Goal: Task Accomplishment & Management: Manage account settings

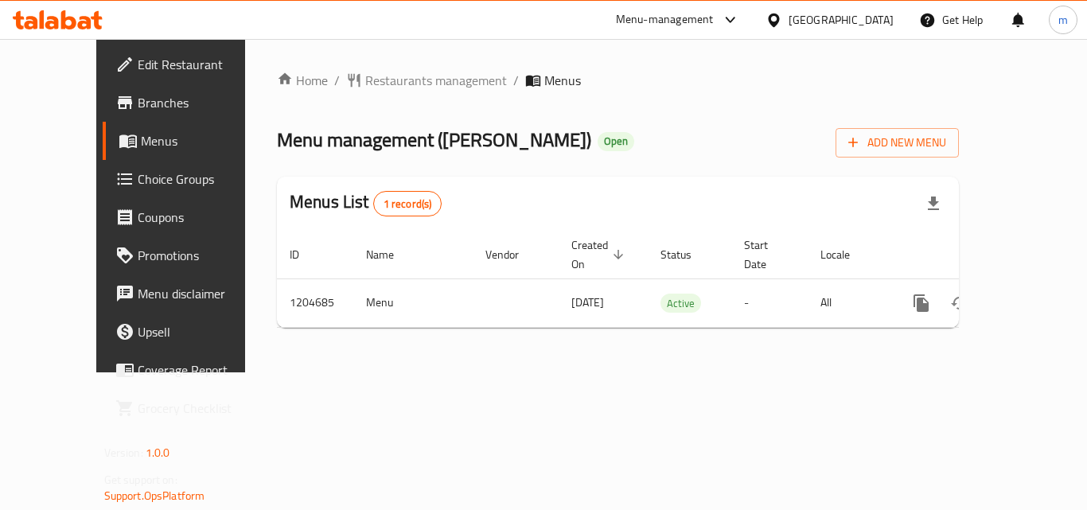
click at [821, 20] on div "[GEOGRAPHIC_DATA]" at bounding box center [841, 20] width 105 height 18
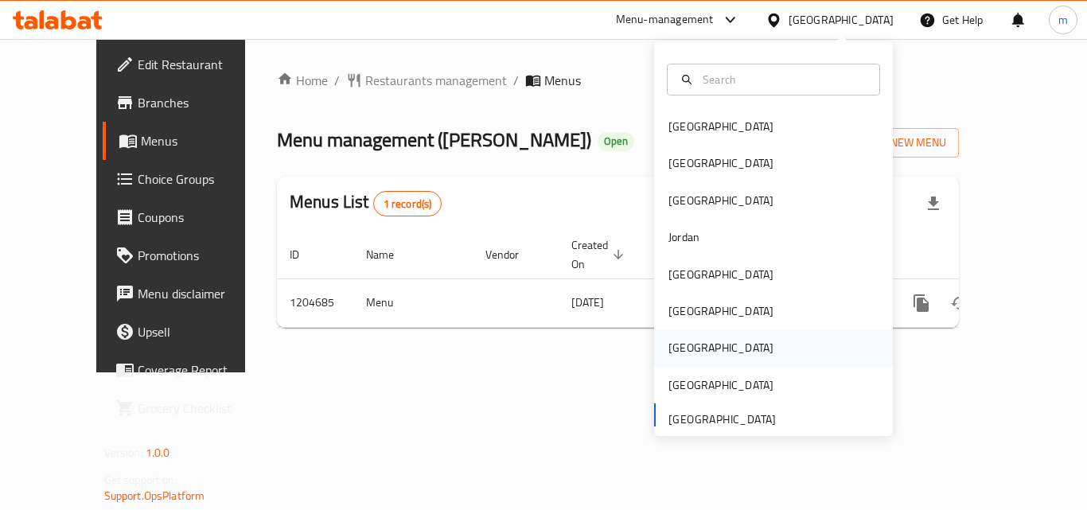
click at [684, 347] on div "Qatar" at bounding box center [721, 348] width 105 height 18
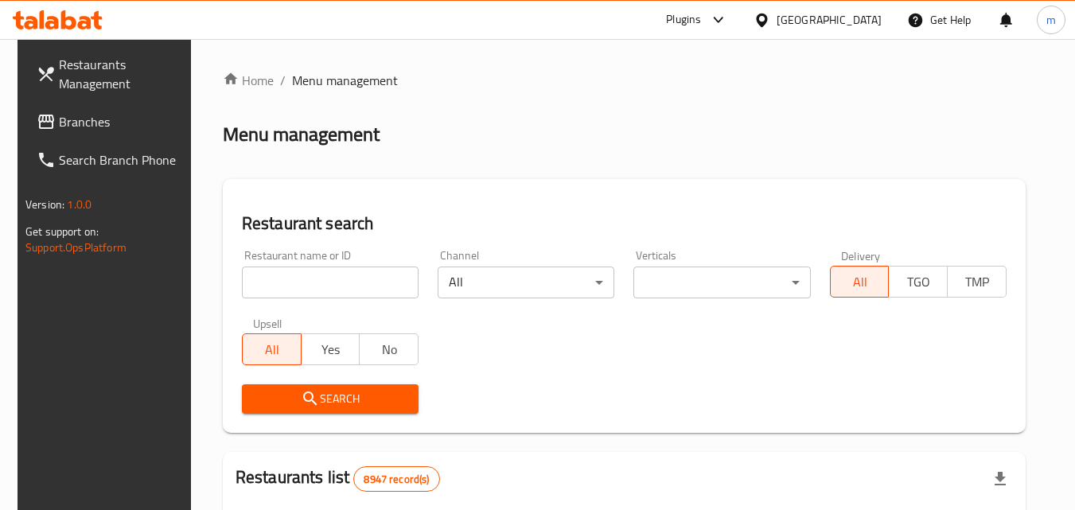
click at [83, 123] on span "Branches" at bounding box center [122, 121] width 126 height 19
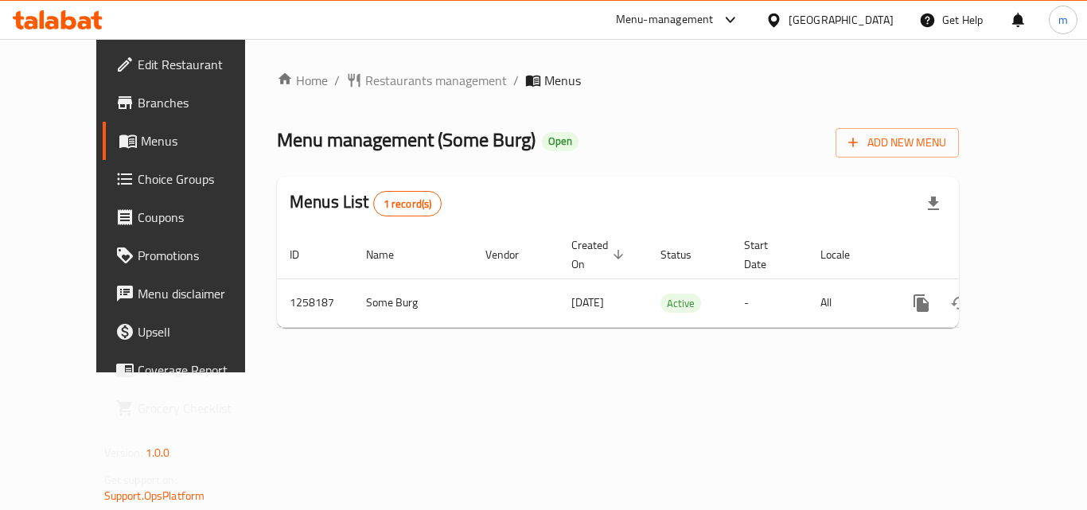
click at [103, 192] on link "Choice Groups" at bounding box center [190, 179] width 175 height 38
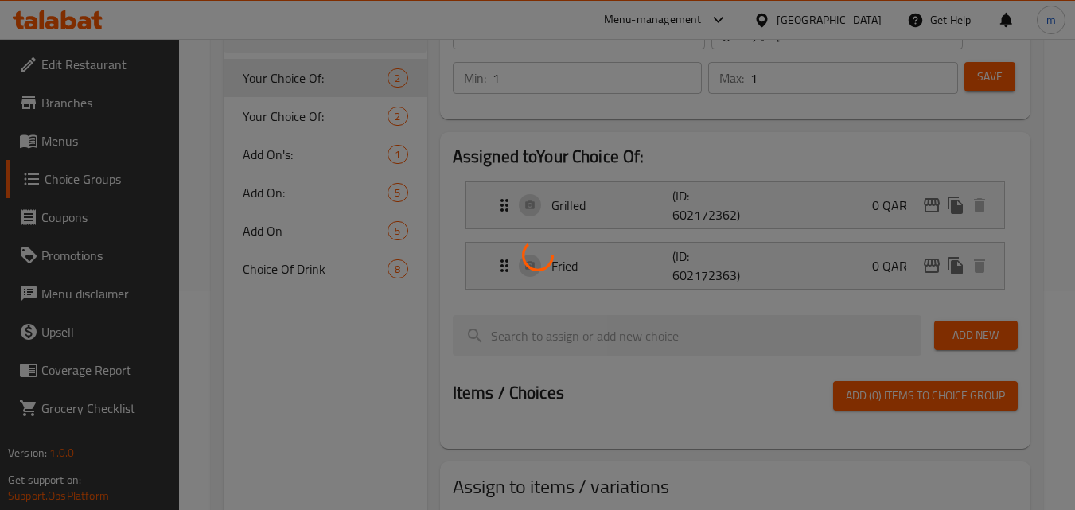
scroll to position [161, 0]
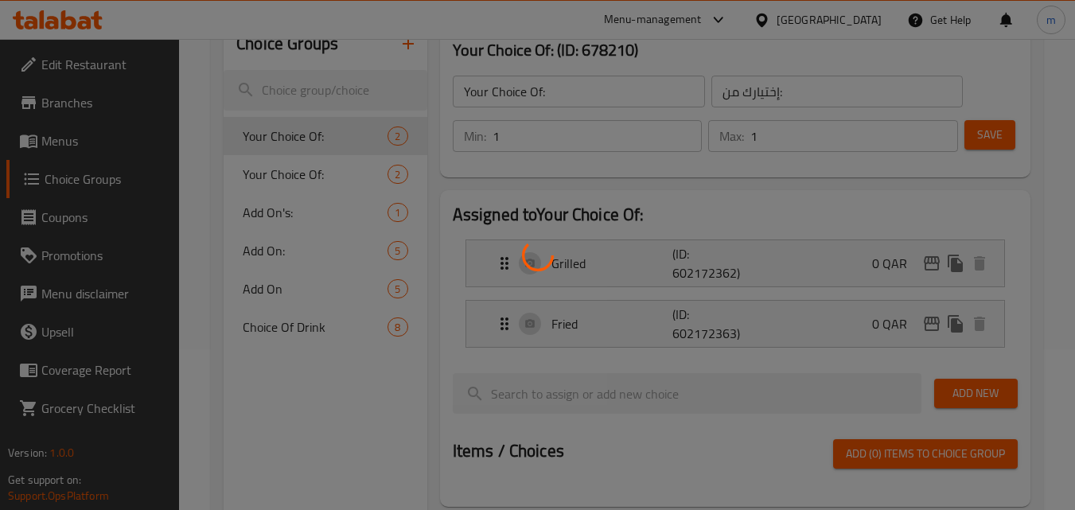
click at [279, 334] on div at bounding box center [537, 255] width 1075 height 510
click at [279, 333] on div at bounding box center [537, 255] width 1075 height 510
click at [279, 332] on div at bounding box center [537, 255] width 1075 height 510
click at [279, 331] on div at bounding box center [537, 255] width 1075 height 510
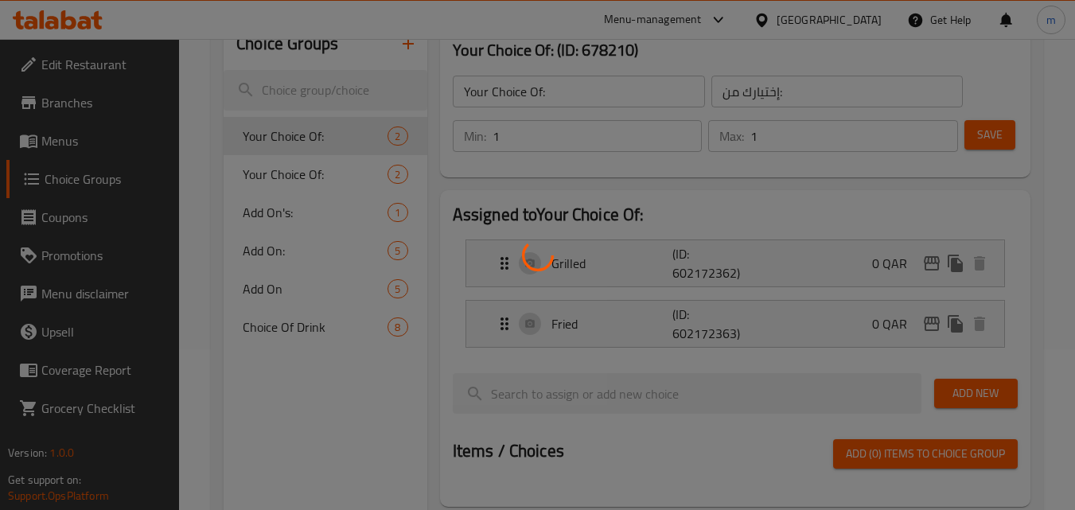
click at [279, 331] on div at bounding box center [537, 255] width 1075 height 510
click at [286, 320] on div at bounding box center [537, 255] width 1075 height 510
click at [286, 321] on div at bounding box center [537, 255] width 1075 height 510
click at [286, 322] on div at bounding box center [537, 255] width 1075 height 510
drag, startPoint x: 286, startPoint y: 322, endPoint x: 277, endPoint y: 325, distance: 9.3
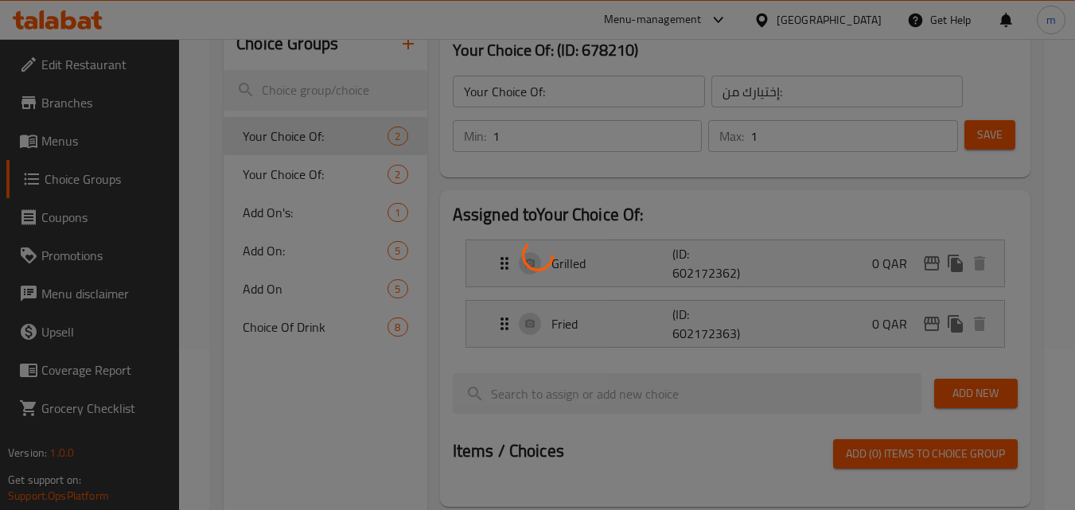
click at [286, 322] on div at bounding box center [537, 255] width 1075 height 510
click at [276, 325] on div at bounding box center [537, 255] width 1075 height 510
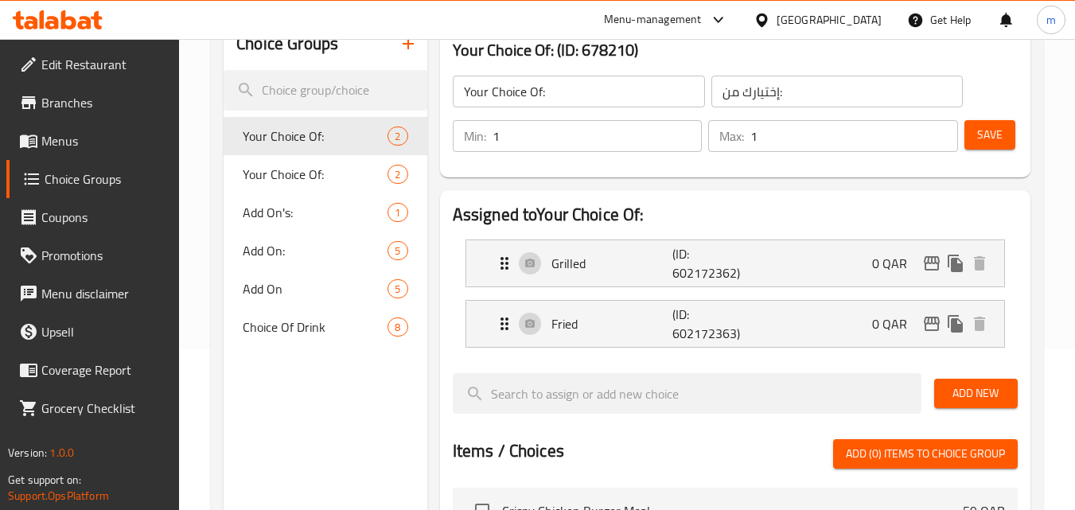
click at [92, 176] on span "Choice Groups" at bounding box center [106, 179] width 123 height 19
click at [312, 340] on div "Choice Of Drink 8" at bounding box center [325, 327] width 203 height 38
type input "Choice Of Drink"
type input "اختيار المشروب"
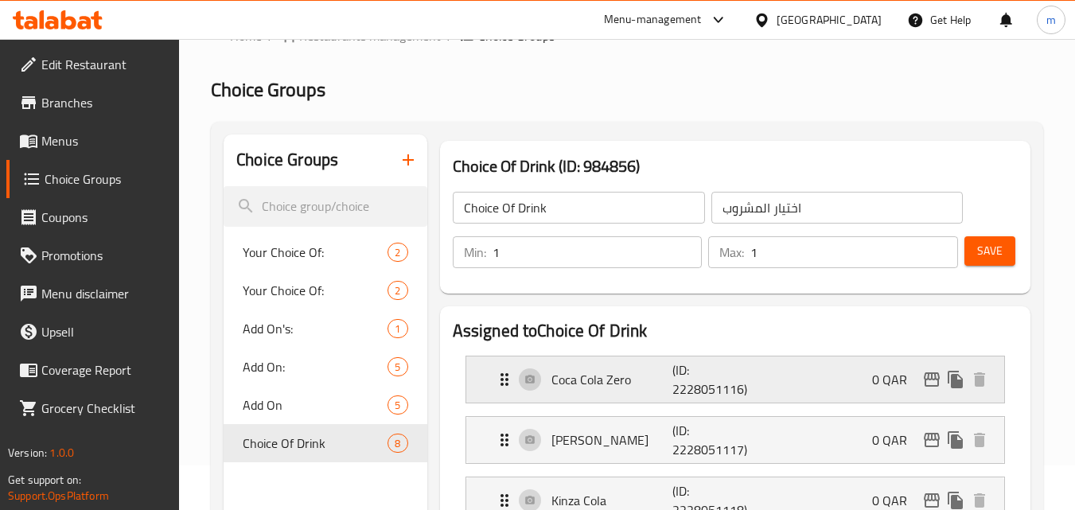
scroll to position [0, 0]
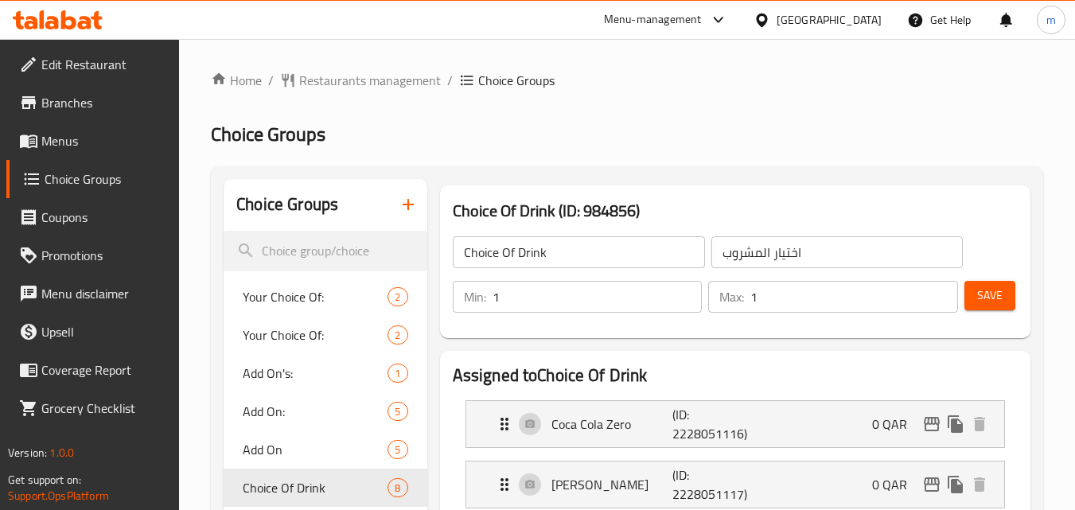
click at [92, 97] on span "Branches" at bounding box center [104, 102] width 126 height 19
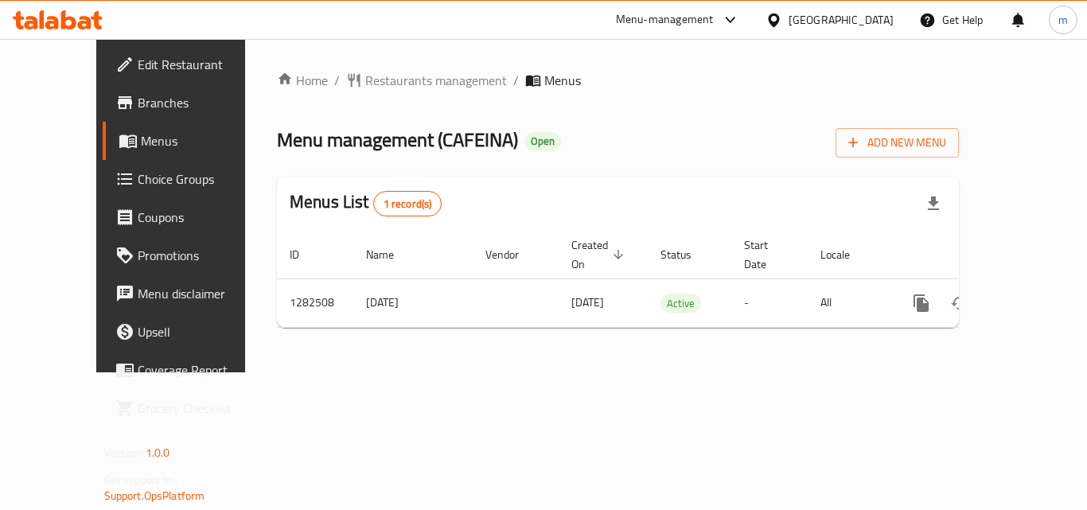
click at [138, 107] on span "Branches" at bounding box center [201, 102] width 127 height 19
click at [138, 99] on span "Branches" at bounding box center [201, 102] width 127 height 19
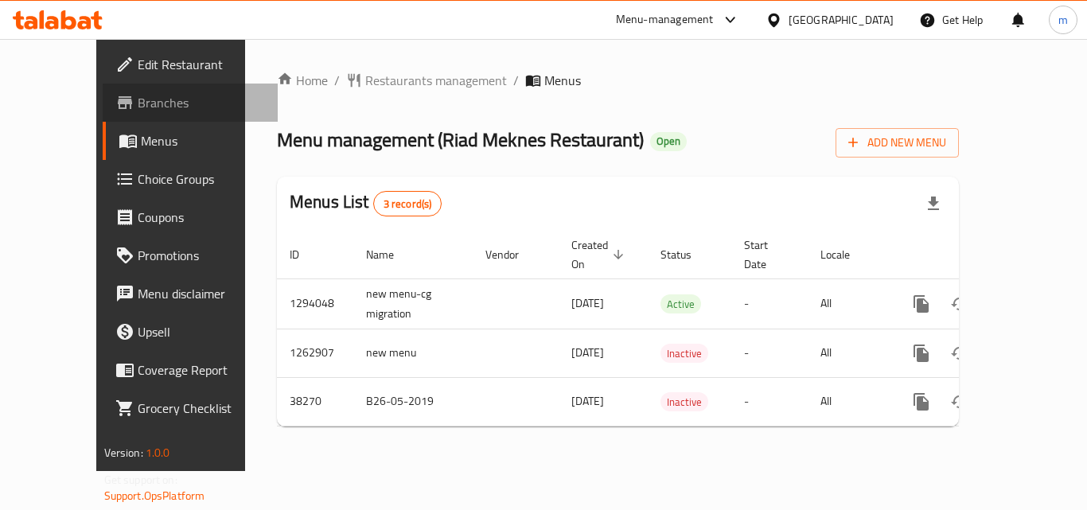
click at [138, 101] on span "Branches" at bounding box center [201, 102] width 127 height 19
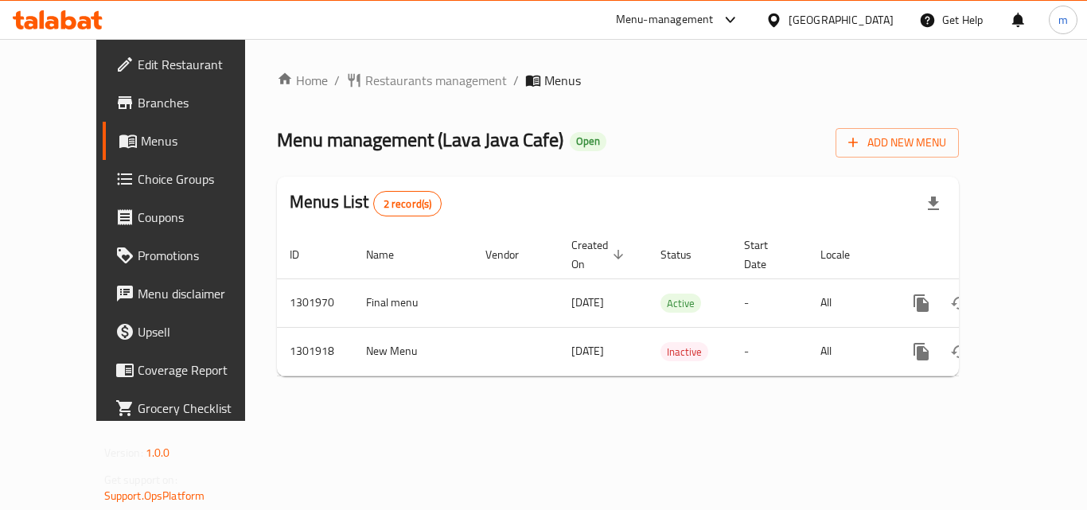
click at [103, 89] on link "Branches" at bounding box center [190, 103] width 175 height 38
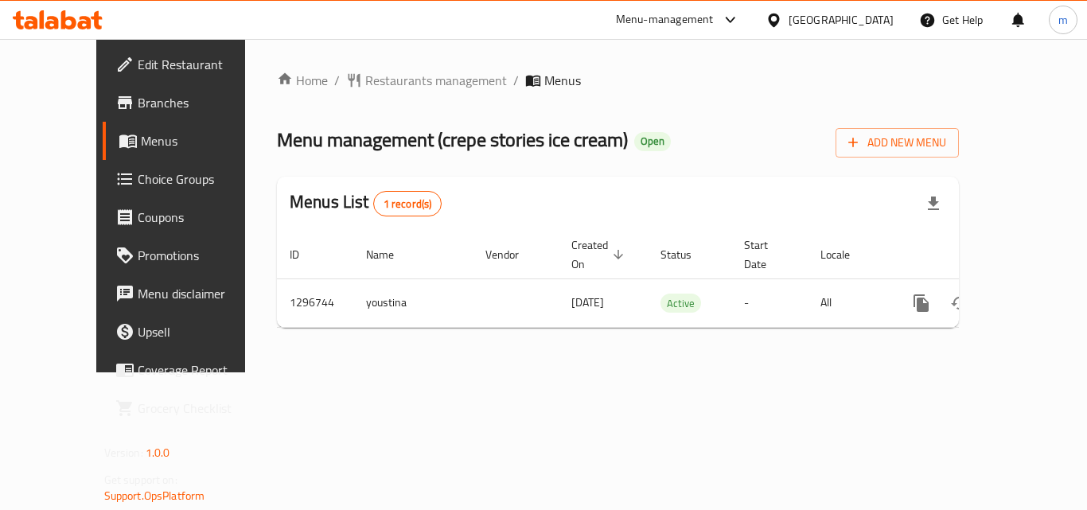
click at [855, 14] on div "United Arab Emirates" at bounding box center [841, 20] width 105 height 18
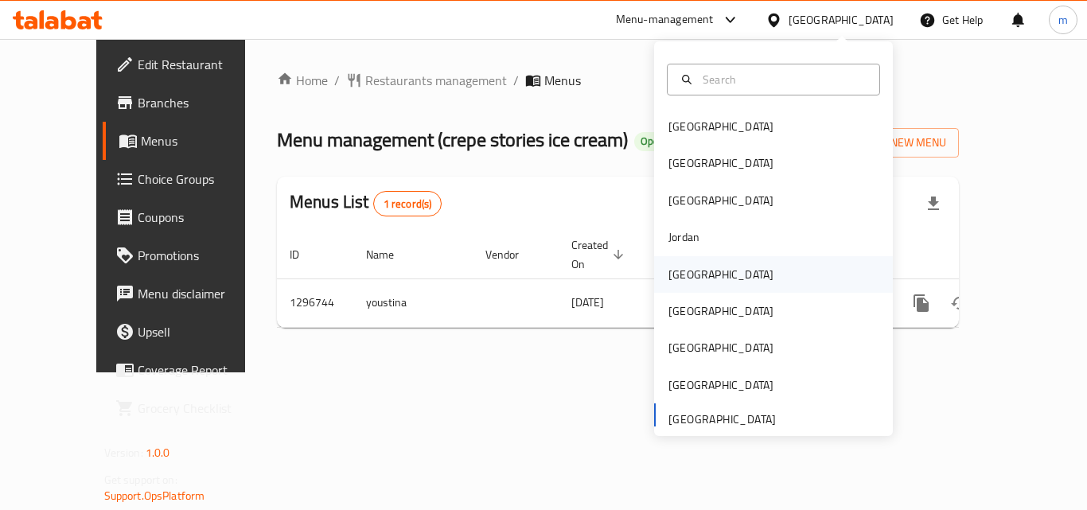
click at [689, 279] on div "Kuwait" at bounding box center [721, 275] width 105 height 18
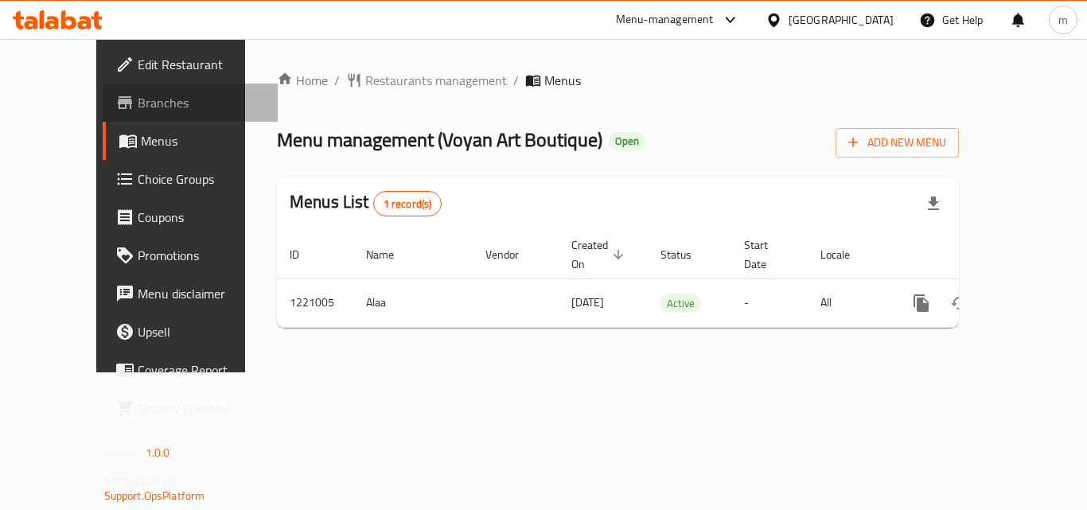
click at [107, 90] on link "Branches" at bounding box center [190, 103] width 175 height 38
